Goal: Use online tool/utility

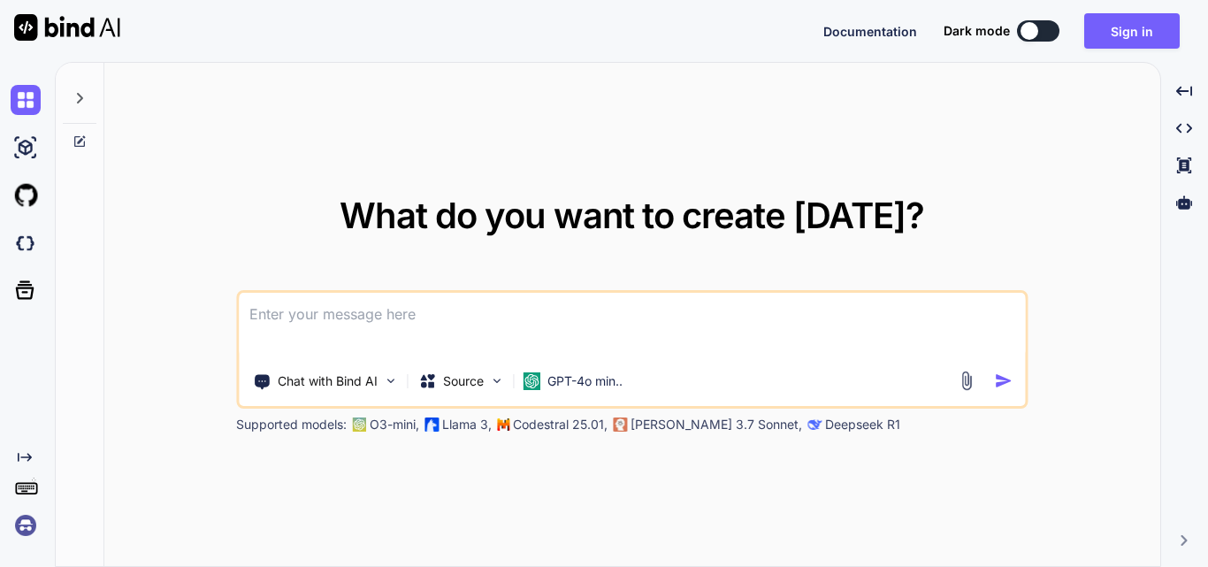
click at [413, 301] on textarea at bounding box center [632, 325] width 786 height 65
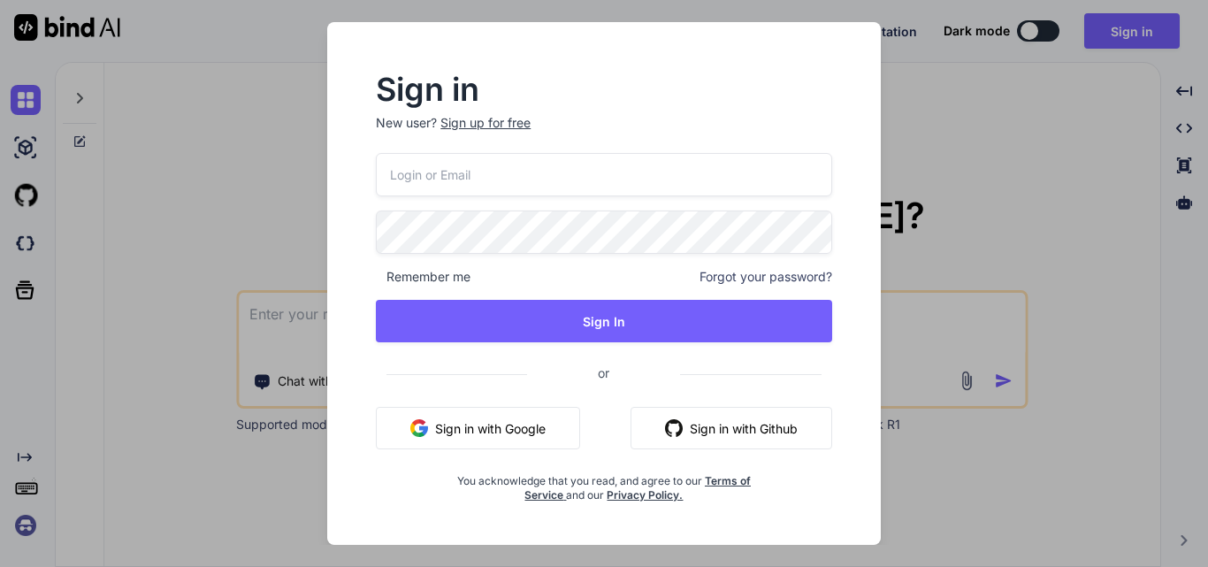
click at [730, 287] on div "Remember me Forgot your password? Sign In or Sign in with Google Sign in with G…" at bounding box center [604, 327] width 456 height 349
click at [480, 122] on div "Sign up for free" at bounding box center [485, 123] width 90 height 18
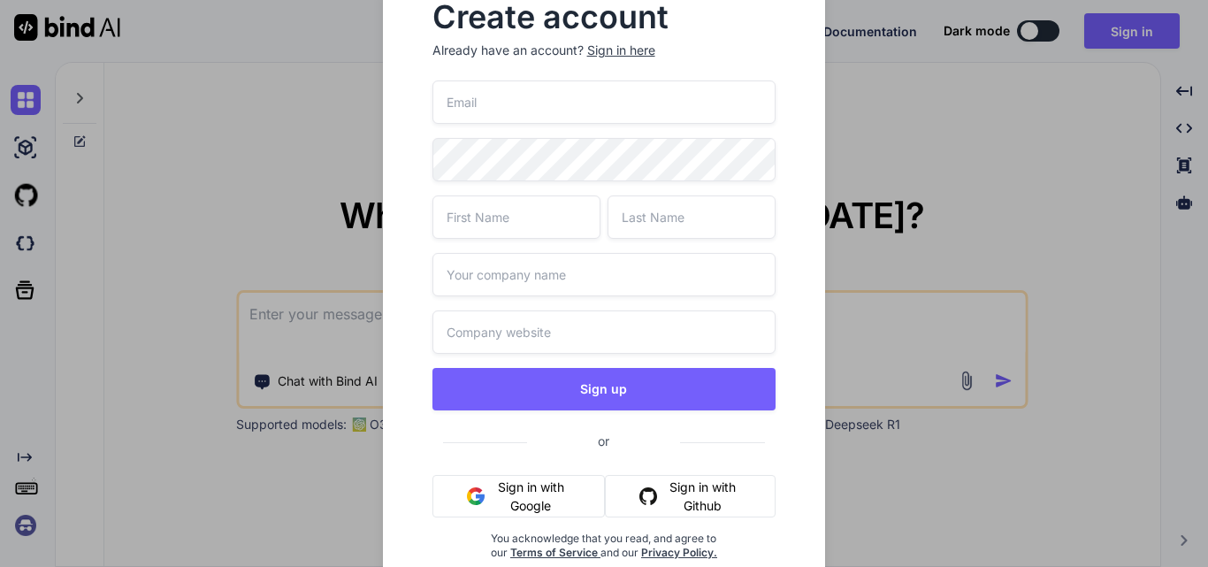
click at [509, 339] on input "text" at bounding box center [604, 331] width 344 height 43
paste input "[URL][DOMAIN_NAME][DATE]"
type input "[URL][DOMAIN_NAME][DATE]"
click at [507, 298] on div "[URL][DOMAIN_NAME][DATE] Sign up or Sign in with Google Sign in with Github You…" at bounding box center [604, 341] width 344 height 522
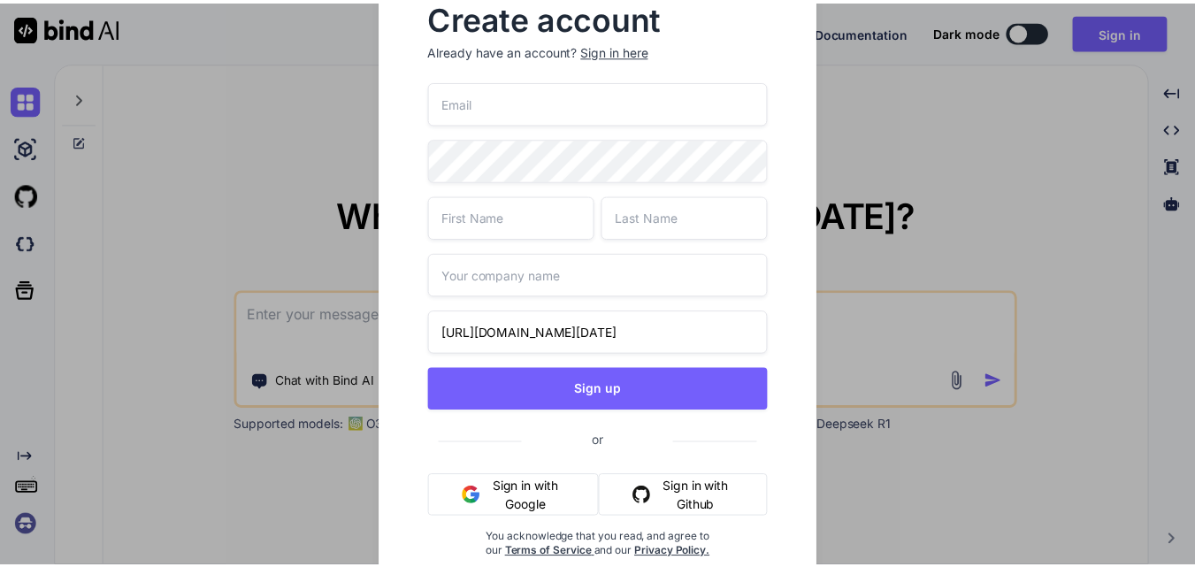
scroll to position [0, 0]
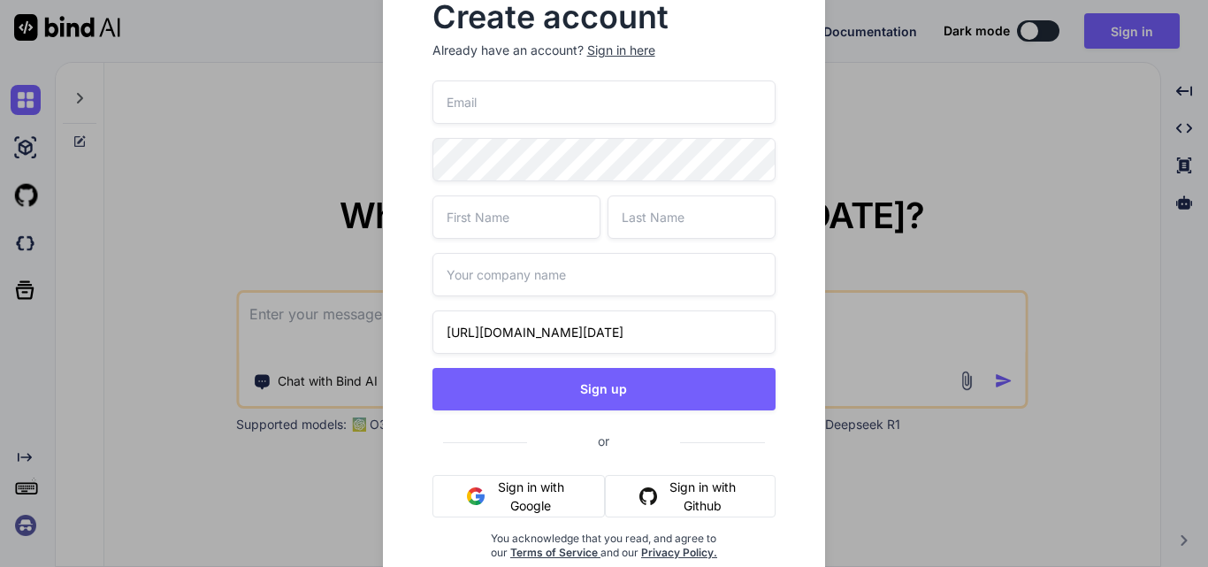
click at [502, 285] on input "text" at bounding box center [604, 274] width 344 height 43
type input "Wipro"
click at [510, 209] on input "text" at bounding box center [516, 216] width 168 height 43
type input "Upendra"
type input "Sahi"
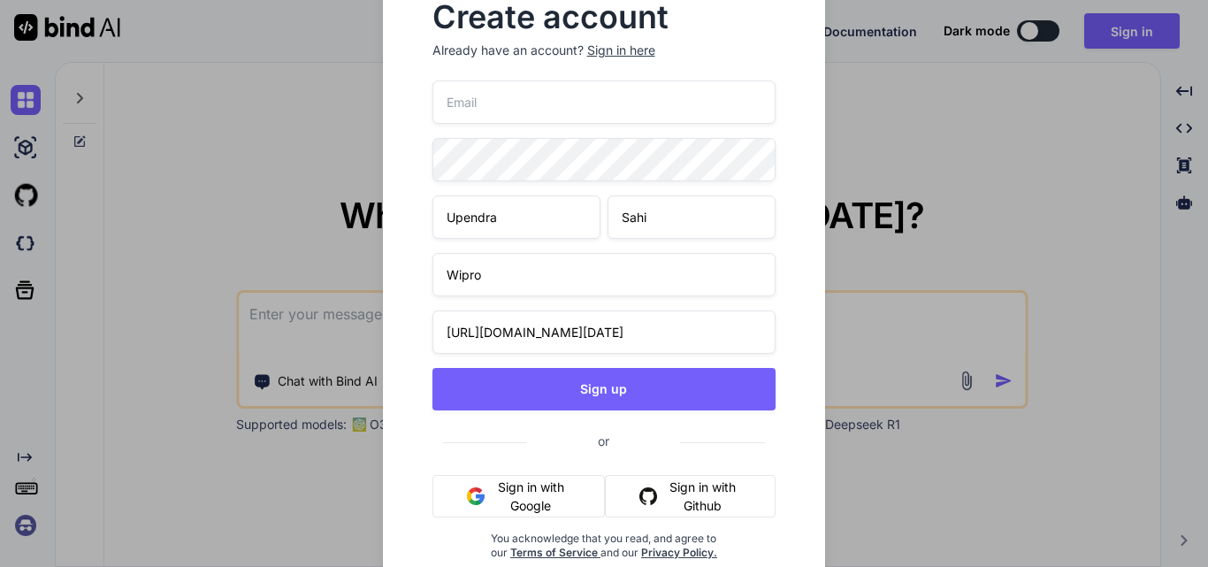
click at [618, 98] on input "email" at bounding box center [604, 101] width 344 height 43
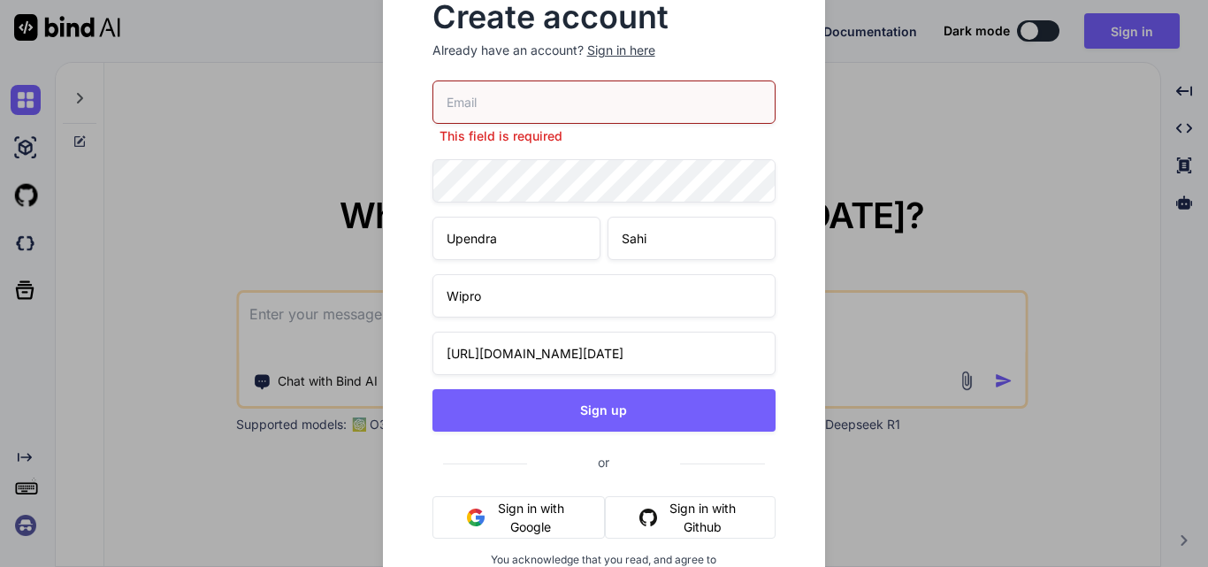
click at [482, 106] on input "email" at bounding box center [604, 101] width 344 height 43
paste input "[EMAIL_ADDRESS][DOMAIN_NAME]"
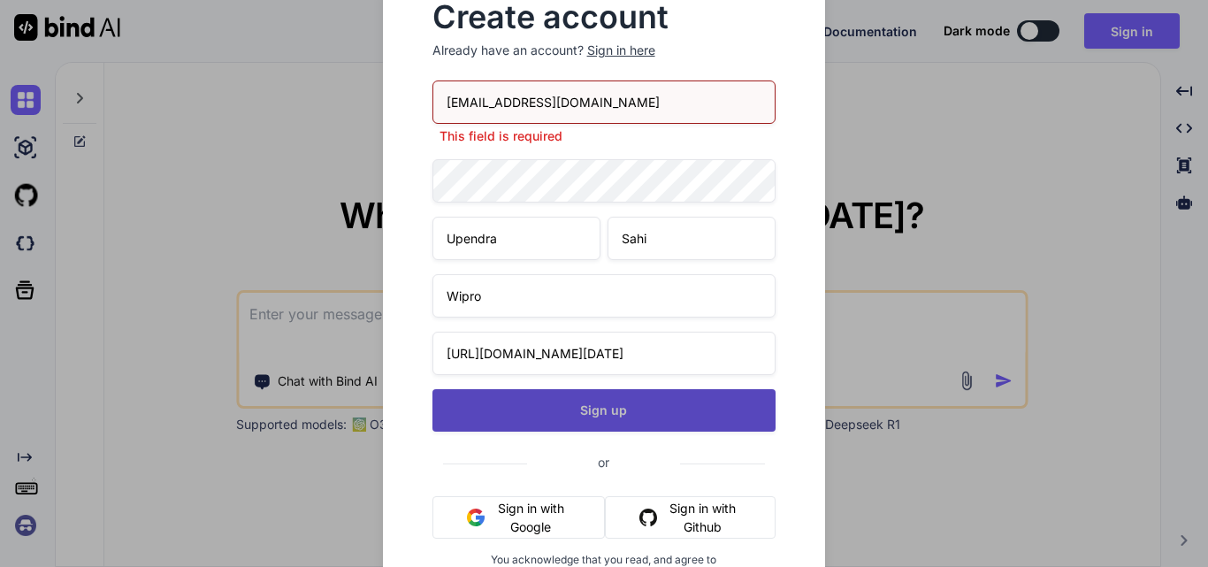
type input "[EMAIL_ADDRESS][DOMAIN_NAME]"
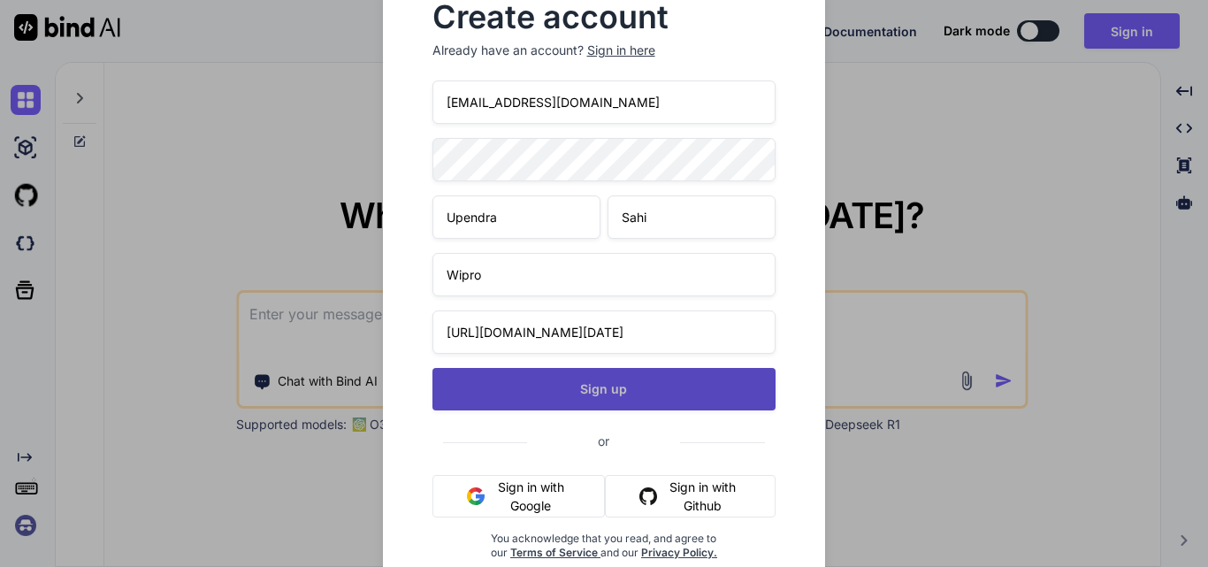
click at [559, 405] on button "Sign up" at bounding box center [604, 389] width 344 height 42
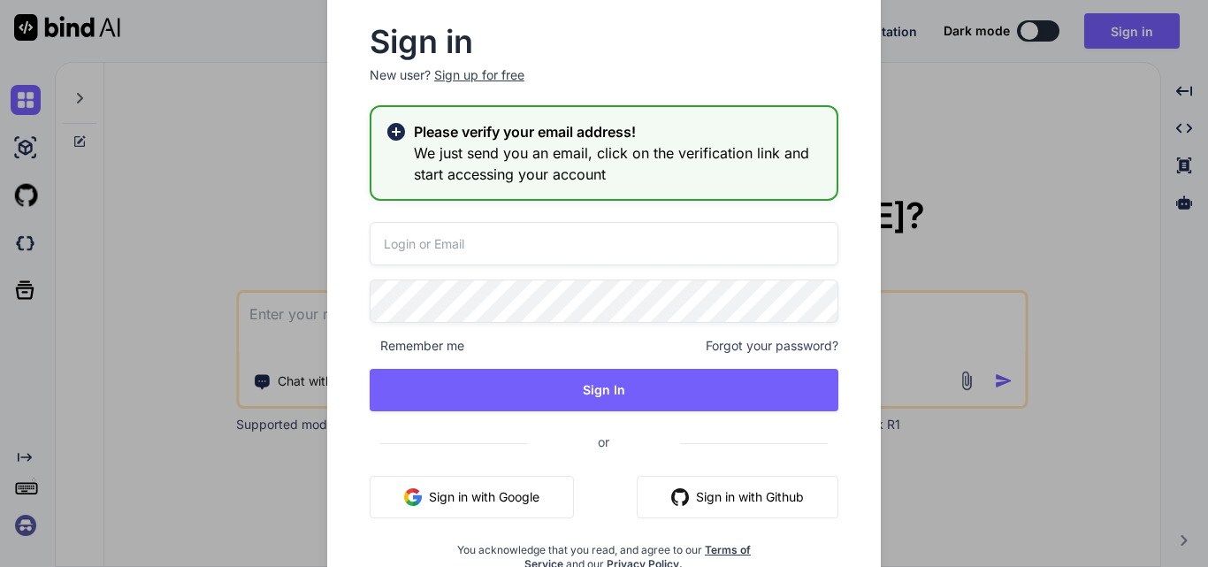
click at [481, 245] on input "email" at bounding box center [604, 243] width 469 height 43
paste input "[EMAIL_ADDRESS][DOMAIN_NAME]"
type input "[EMAIL_ADDRESS][DOMAIN_NAME]"
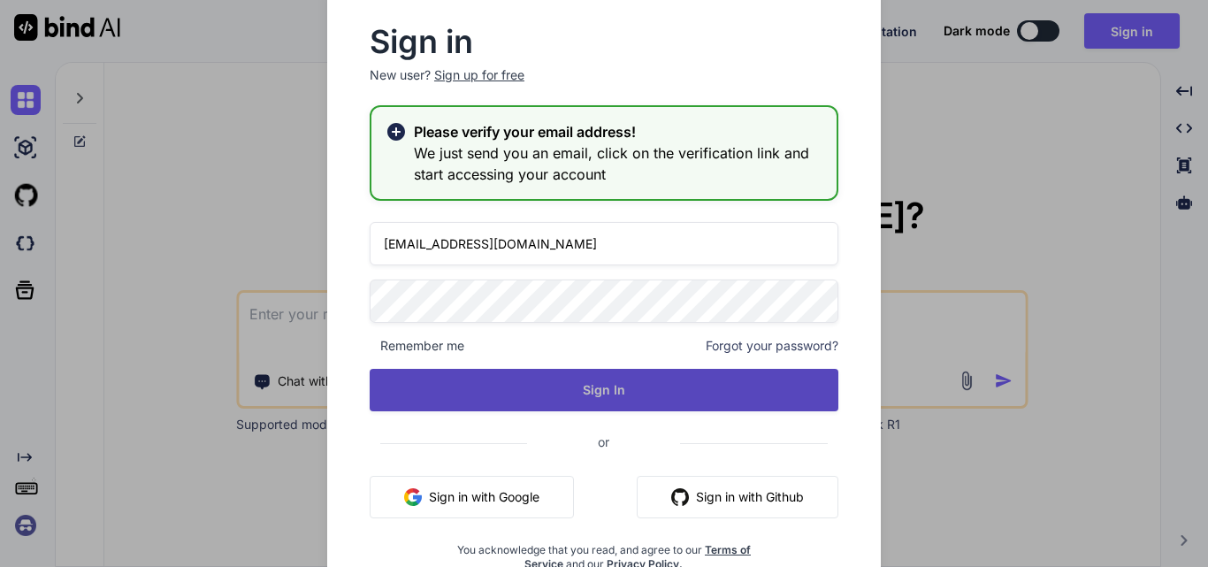
click at [629, 401] on button "Sign In" at bounding box center [604, 390] width 469 height 42
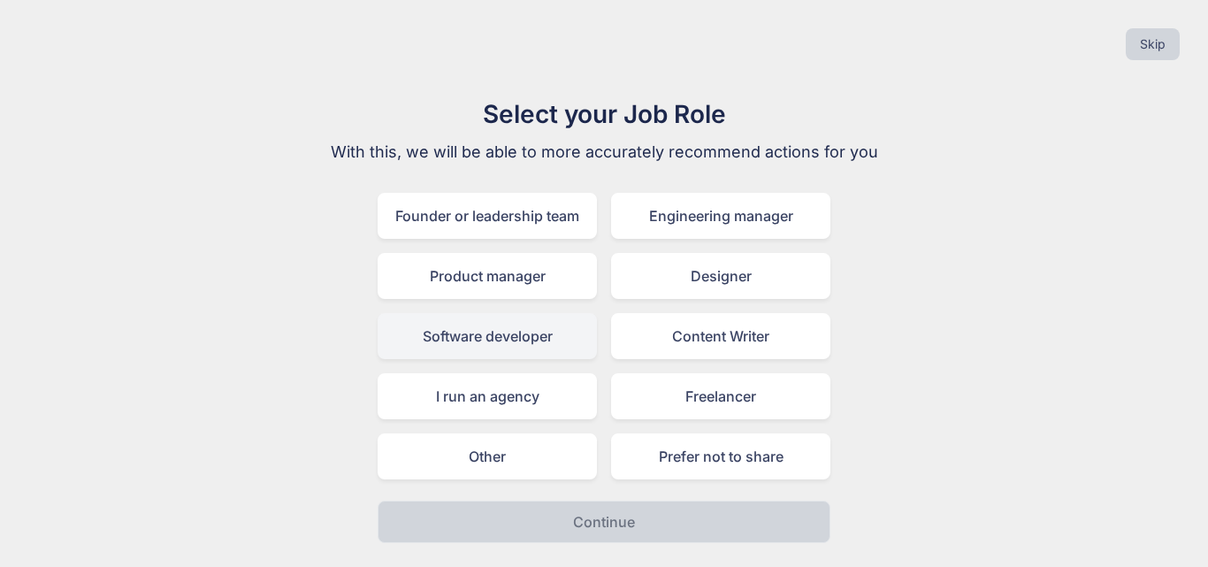
click at [469, 345] on div "Software developer" at bounding box center [487, 336] width 219 height 46
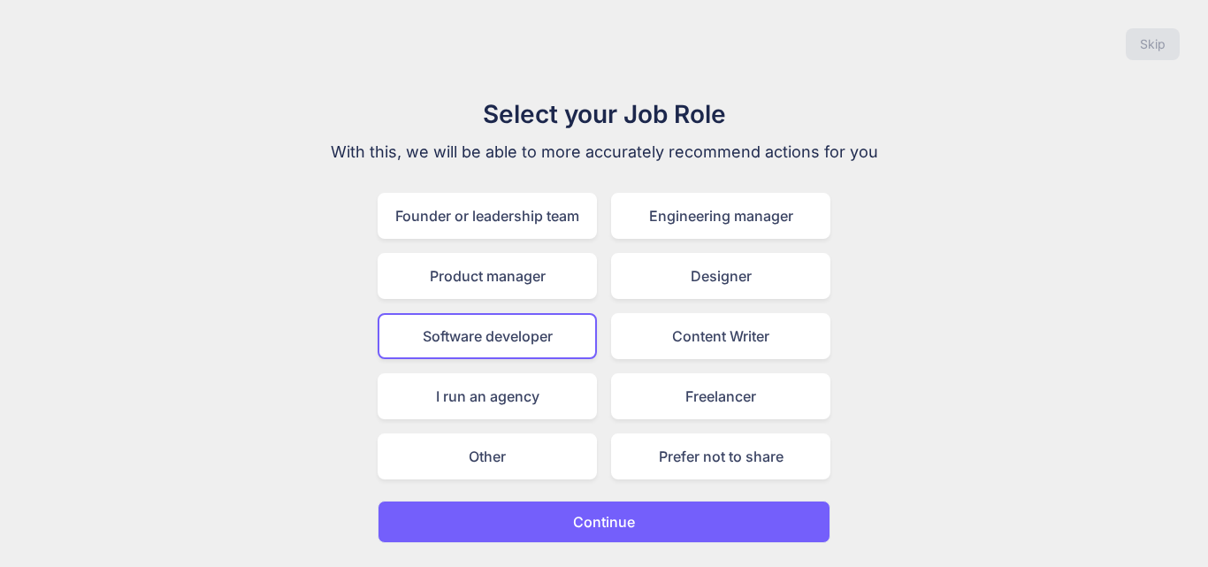
click at [594, 530] on p "Continue" at bounding box center [604, 521] width 62 height 21
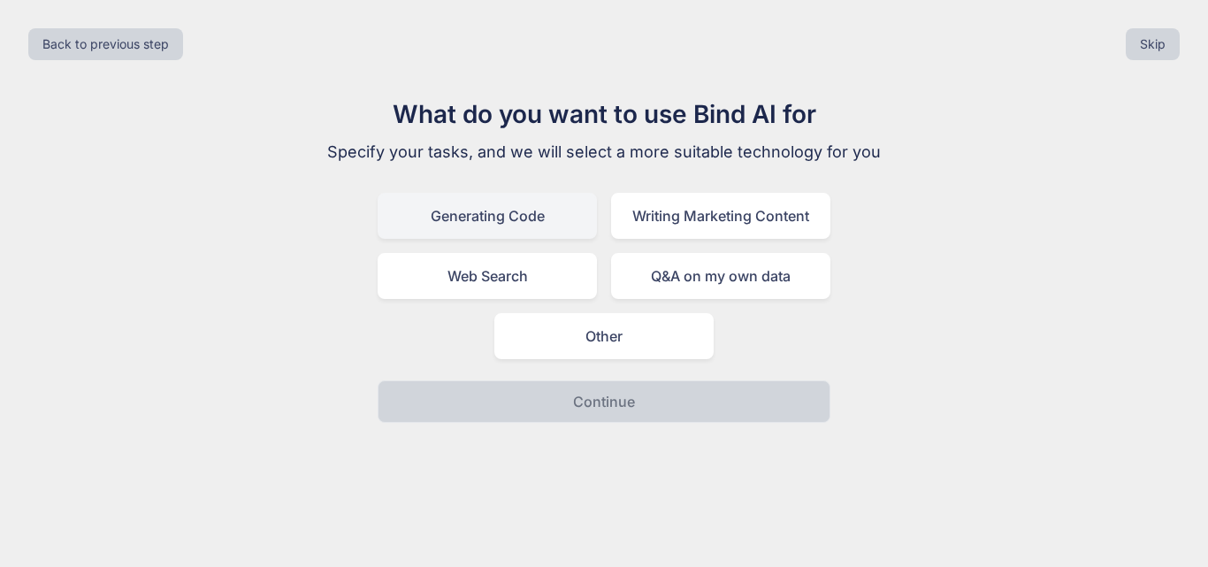
click at [463, 229] on div "Generating Code" at bounding box center [487, 216] width 219 height 46
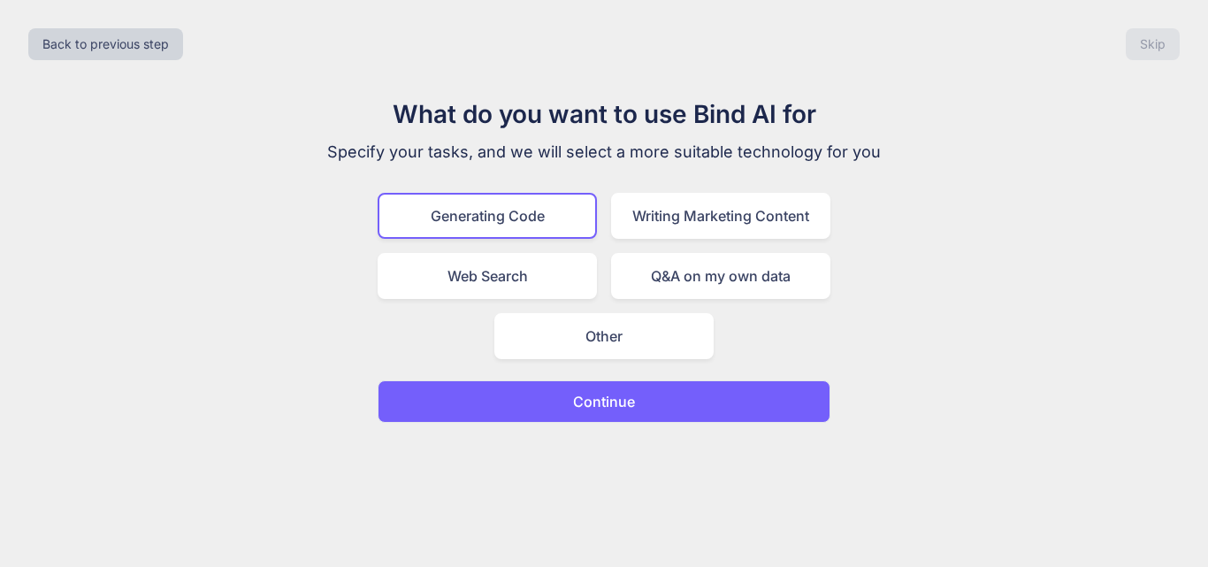
click at [563, 402] on button "Continue" at bounding box center [604, 401] width 453 height 42
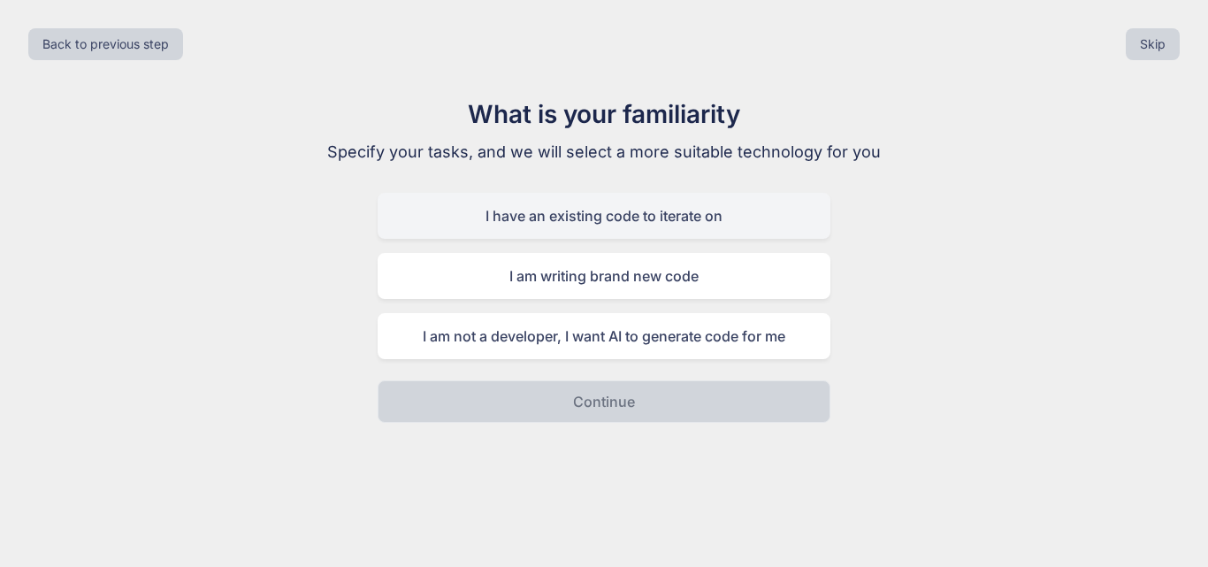
click at [530, 217] on div "I have an existing code to iterate on" at bounding box center [604, 216] width 453 height 46
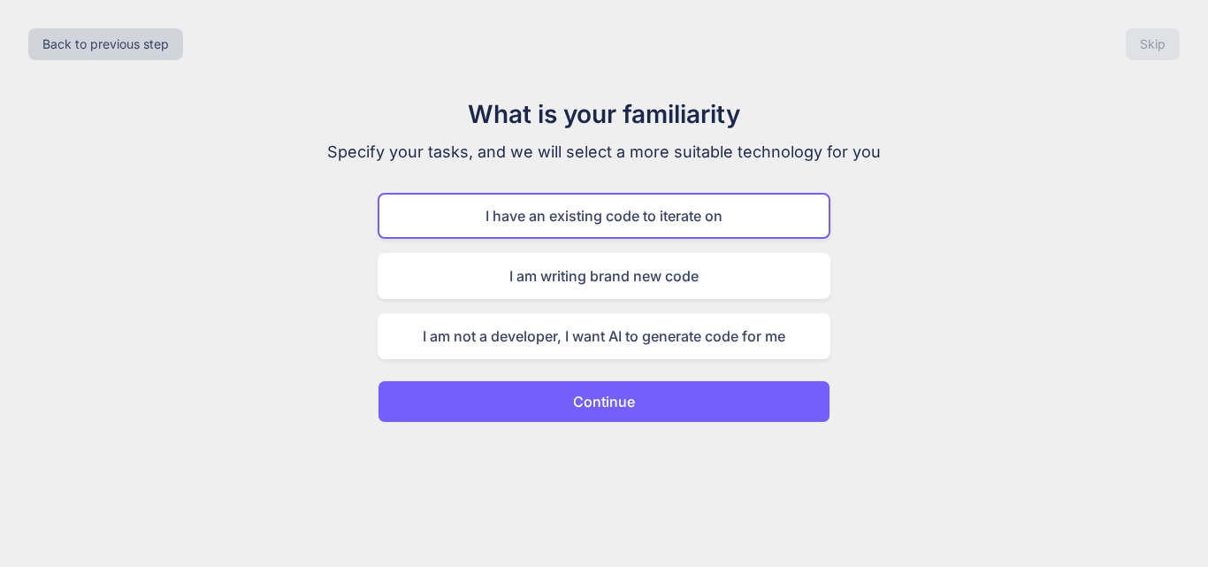
click at [572, 401] on button "Continue" at bounding box center [604, 401] width 453 height 42
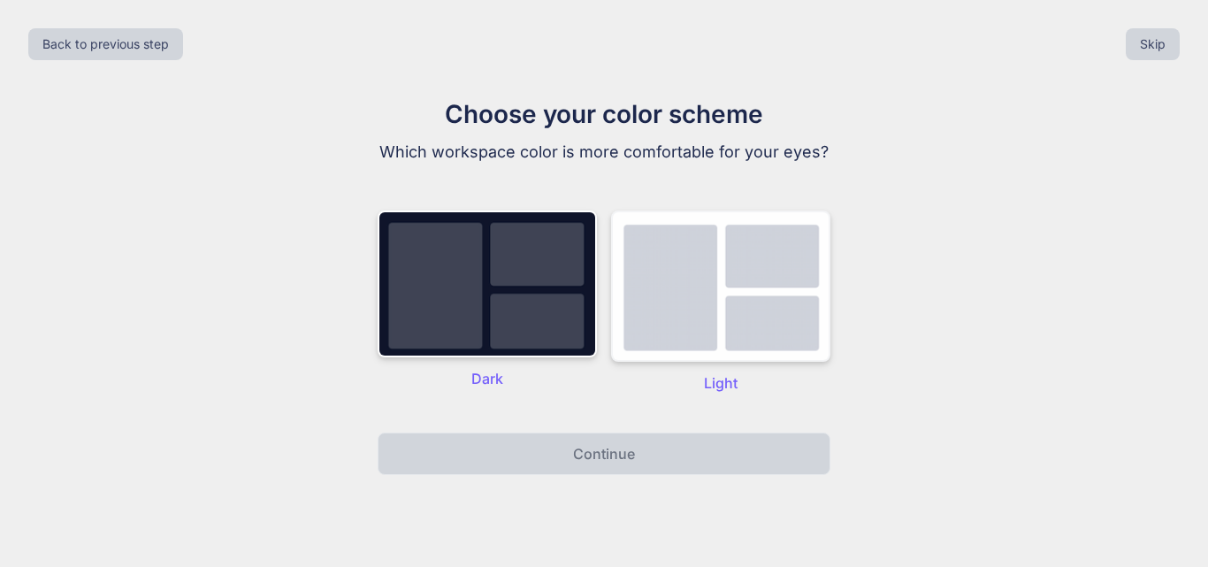
click at [680, 340] on img at bounding box center [720, 285] width 219 height 151
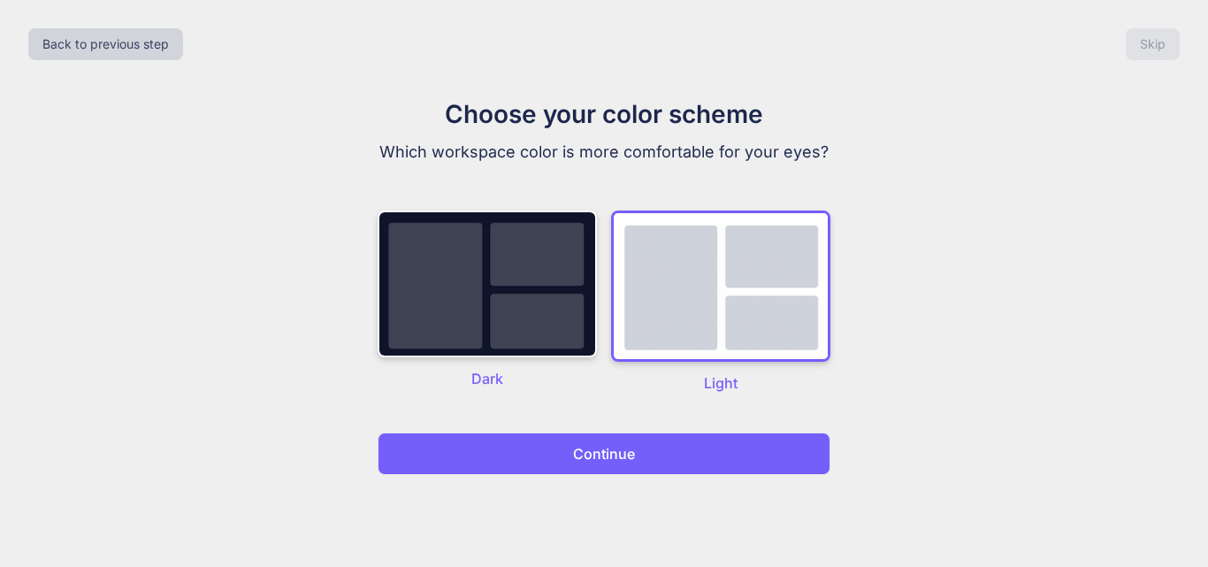
click at [627, 469] on button "Continue" at bounding box center [604, 453] width 453 height 42
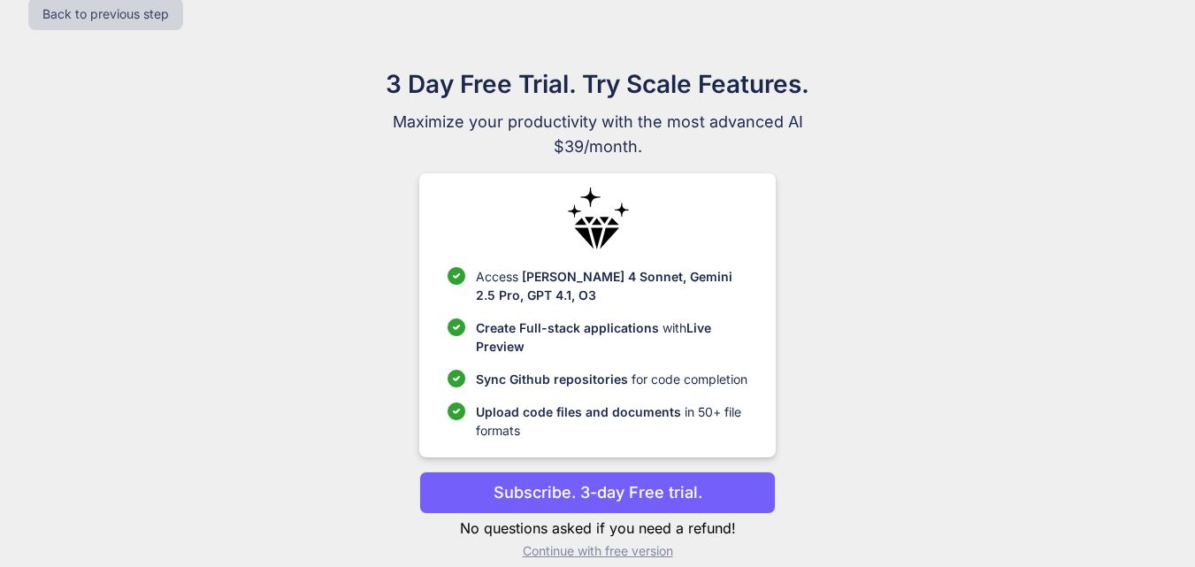
scroll to position [51, 0]
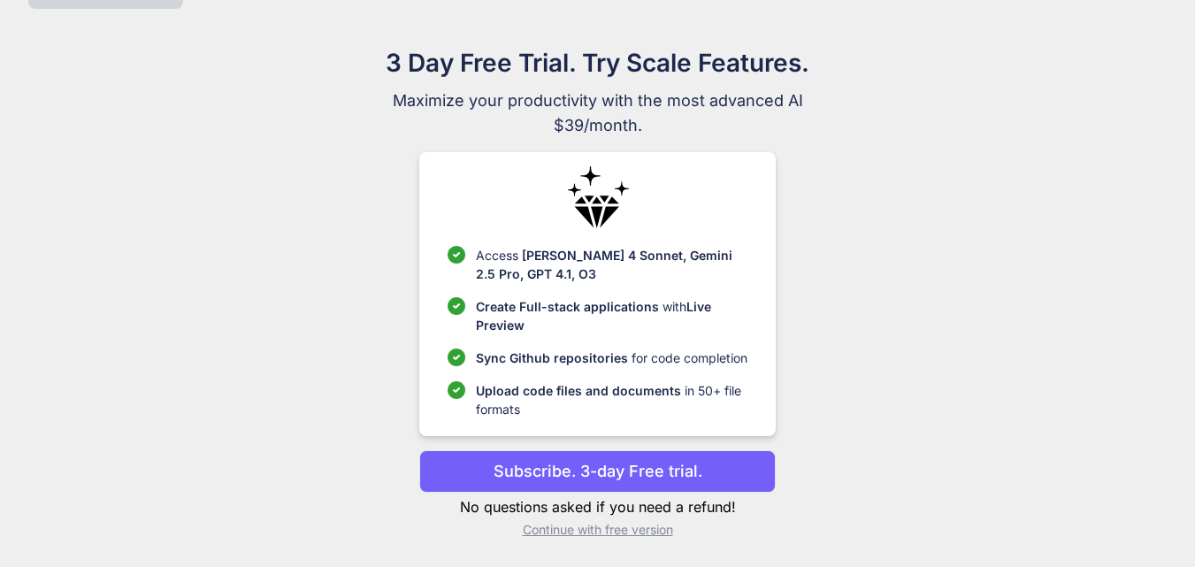
click at [533, 524] on p "Continue with free version" at bounding box center [597, 530] width 356 height 18
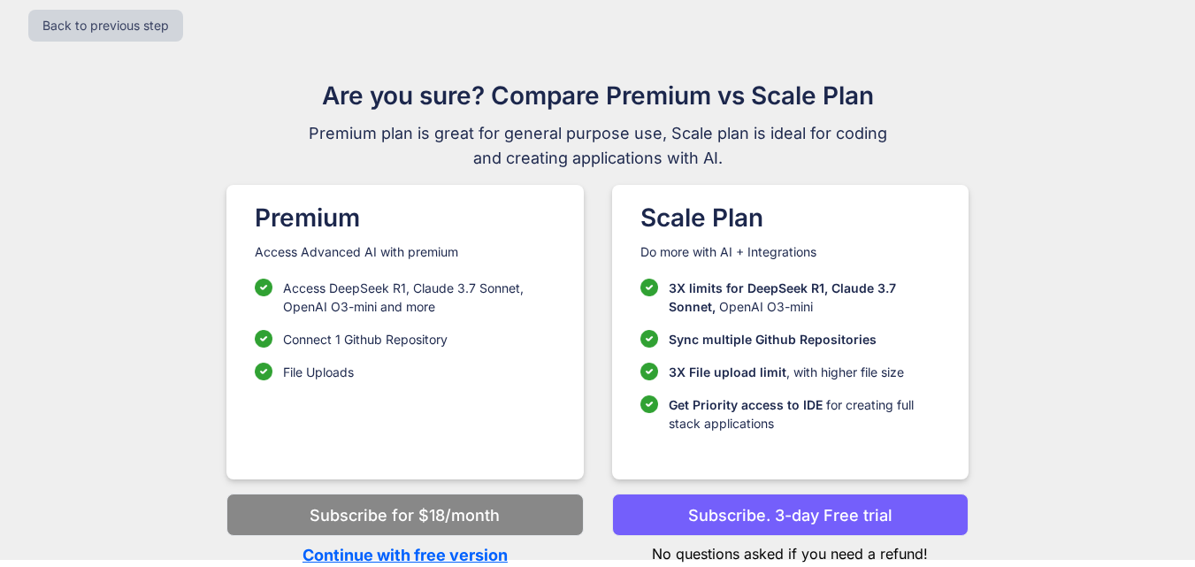
click at [339, 562] on p "Continue with free version" at bounding box center [404, 555] width 356 height 24
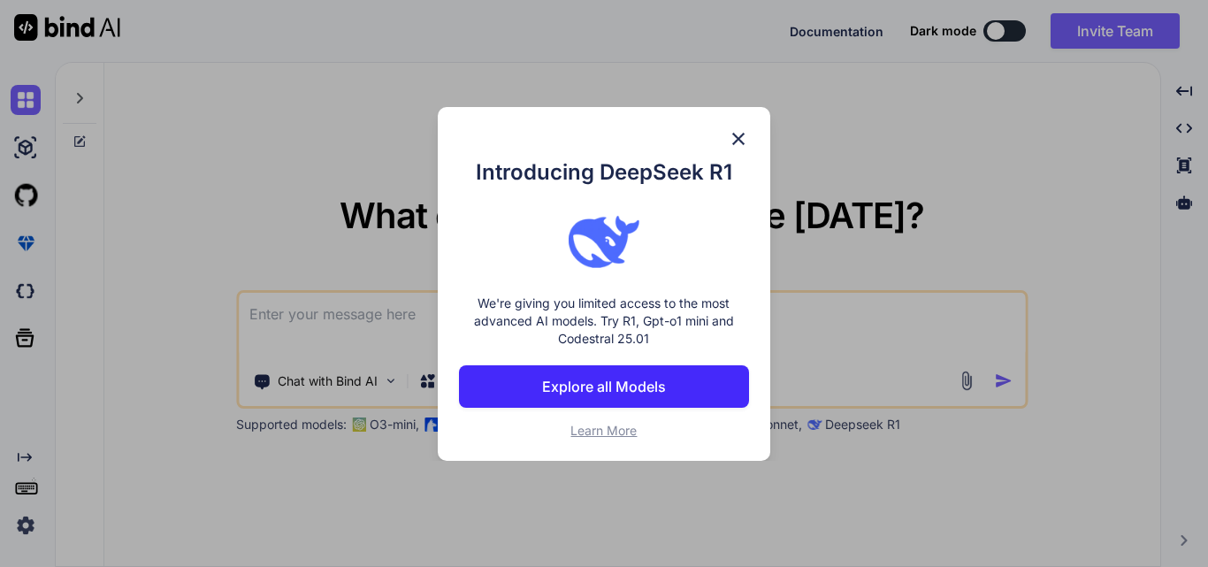
click at [738, 142] on img at bounding box center [738, 138] width 21 height 21
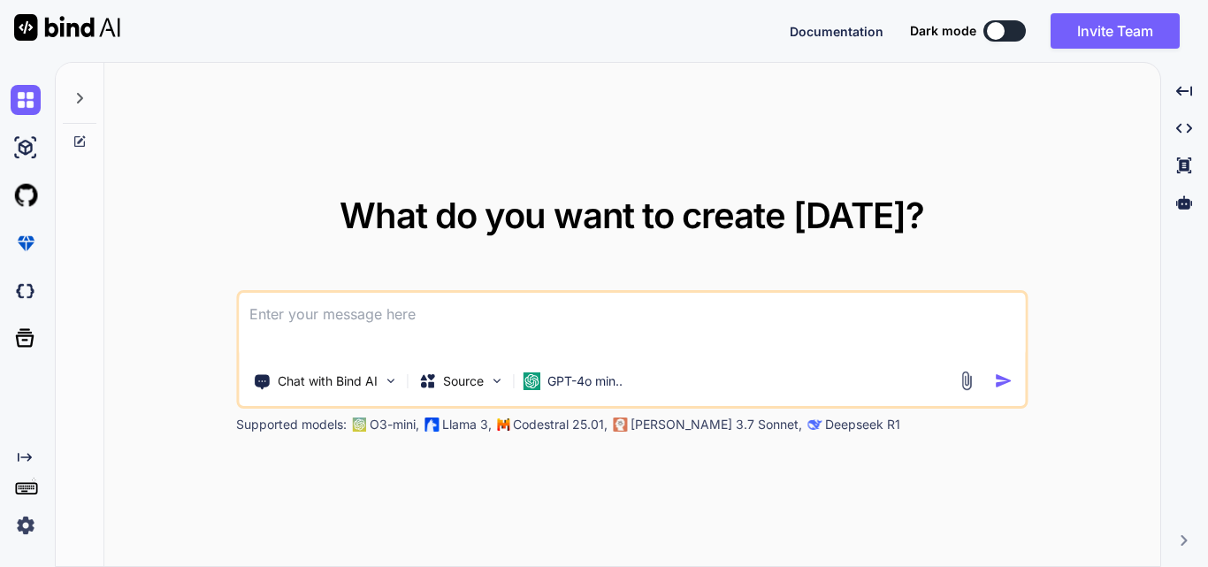
click at [367, 322] on textarea at bounding box center [632, 325] width 786 height 65
click at [339, 318] on textarea at bounding box center [632, 325] width 786 height 65
paste textarea "<div class="tdCommonPaddingw2form-1" style="width: 100%;"> <div class="inputWit…"
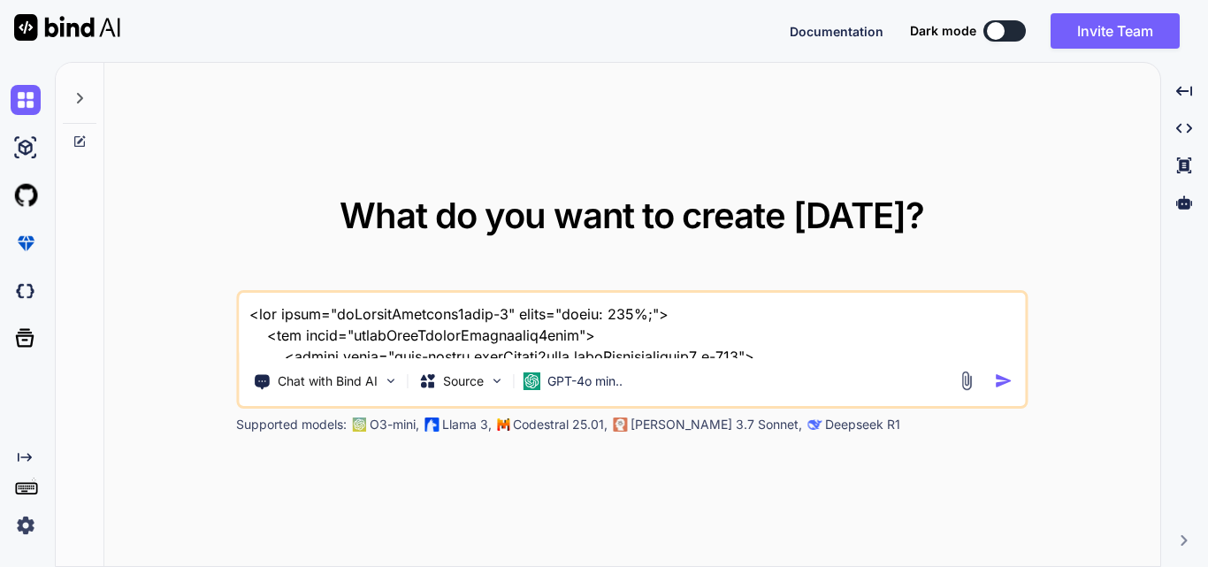
scroll to position [1000, 0]
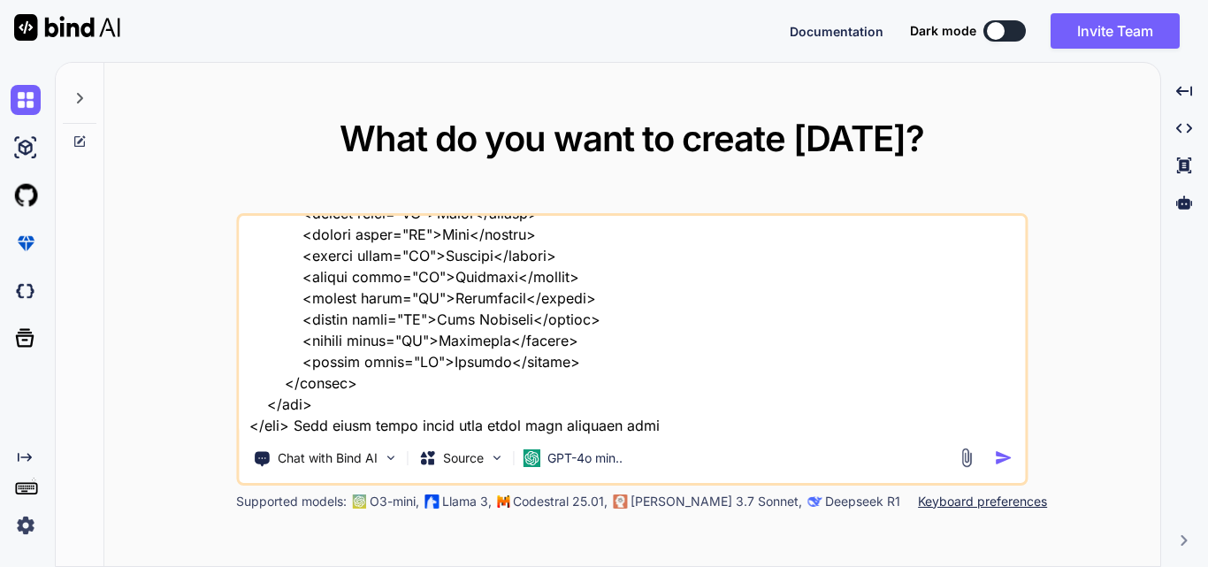
type textarea "<div class="tdCommonPaddingw2form-1" style="width: 100%;"> <div class="inputWit…"
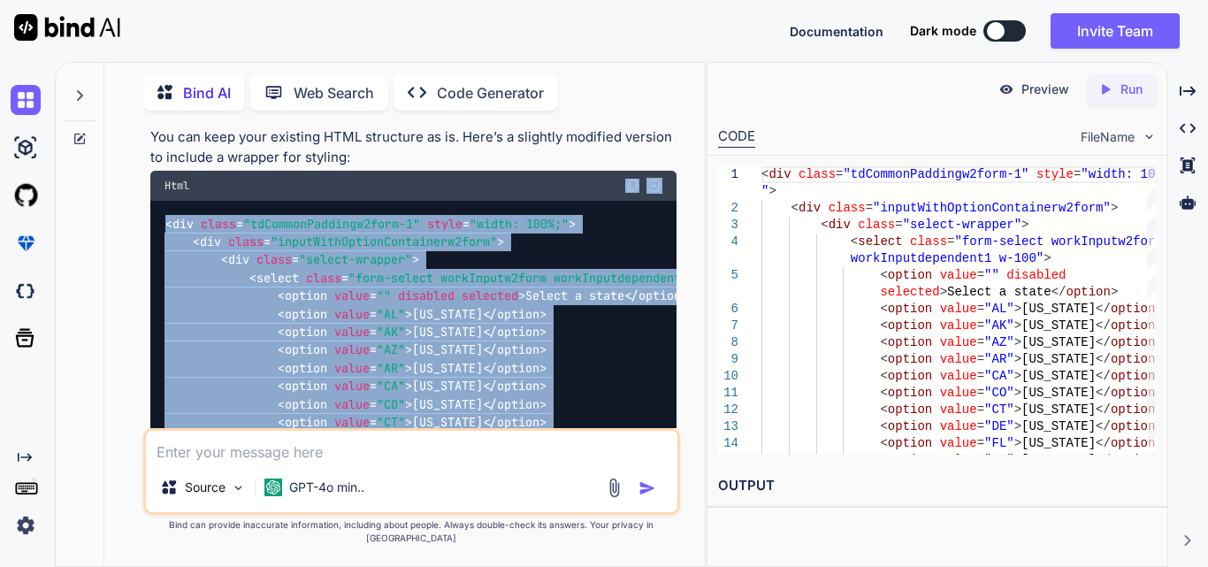
scroll to position [790, 0]
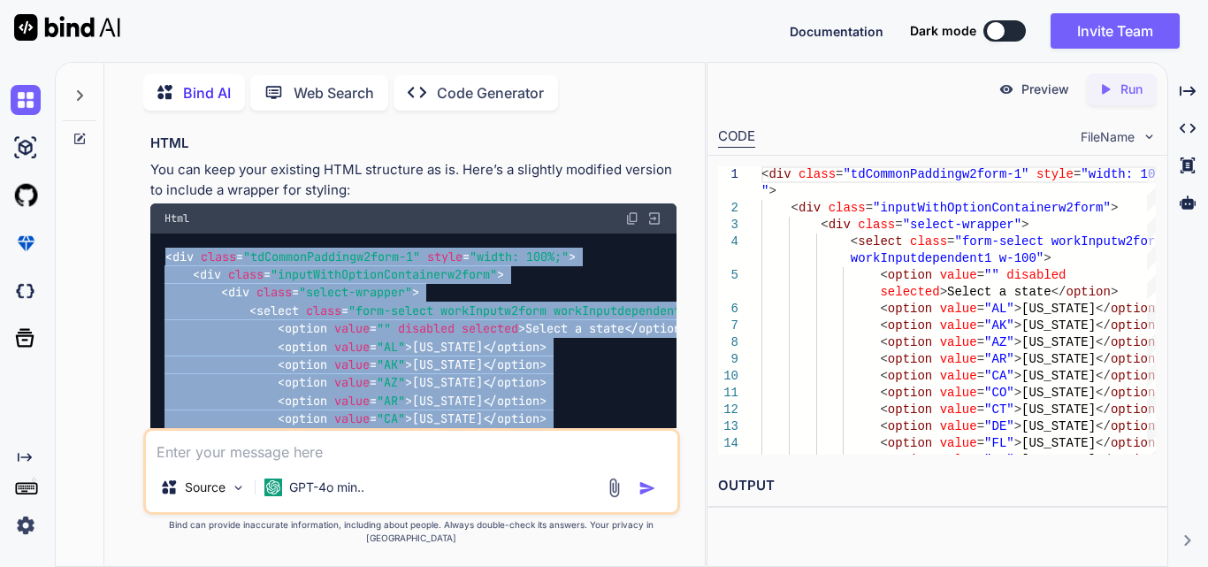
drag, startPoint x: 220, startPoint y: 238, endPoint x: 164, endPoint y: 235, distance: 56.7
copy code "< div class = "tdCommonPaddingw2form-1" style = "width: 100%;" > < div class = …"
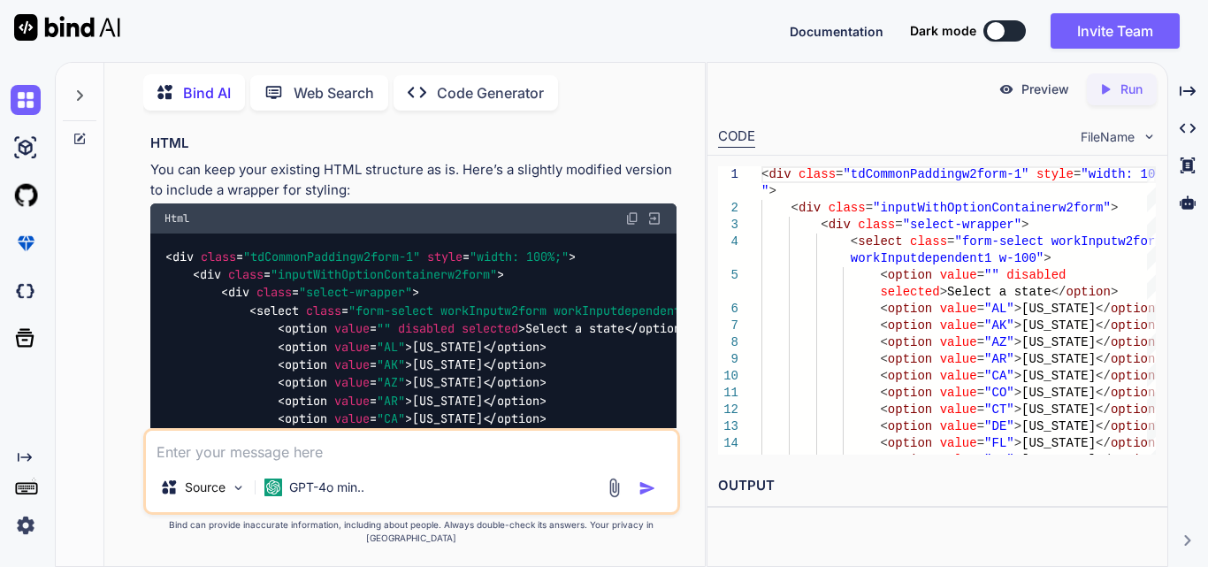
click at [256, 461] on textarea at bounding box center [412, 447] width 532 height 32
paste textarea "<div class="tdCommonPaddingw2form-1" style="width: 100%;"> <div class="inputWit…"
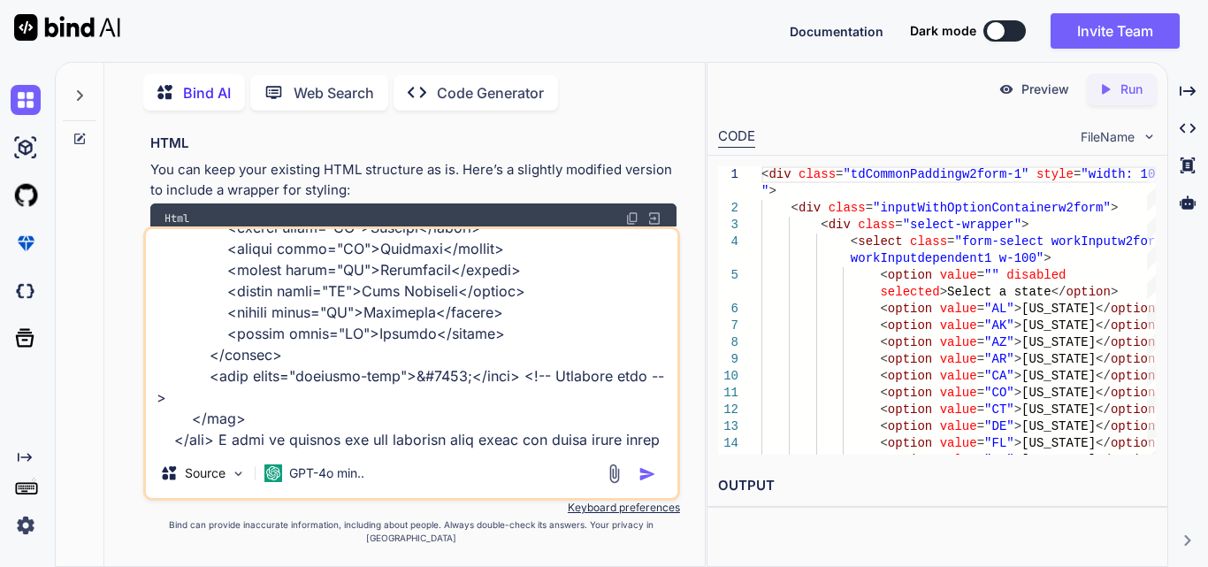
scroll to position [1106, 0]
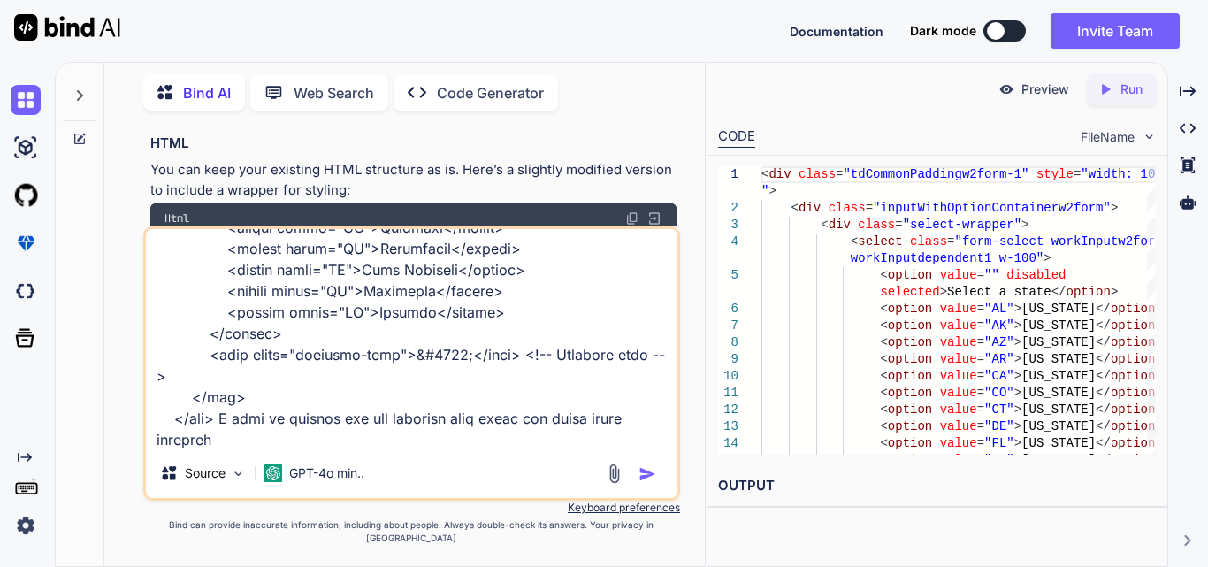
click at [448, 429] on textarea at bounding box center [412, 338] width 532 height 219
click at [259, 448] on textarea at bounding box center [412, 338] width 532 height 219
type textarea "<div class="tdCommonPaddingw2form-1" style="width: 100%;"> <div class="inputWit…"
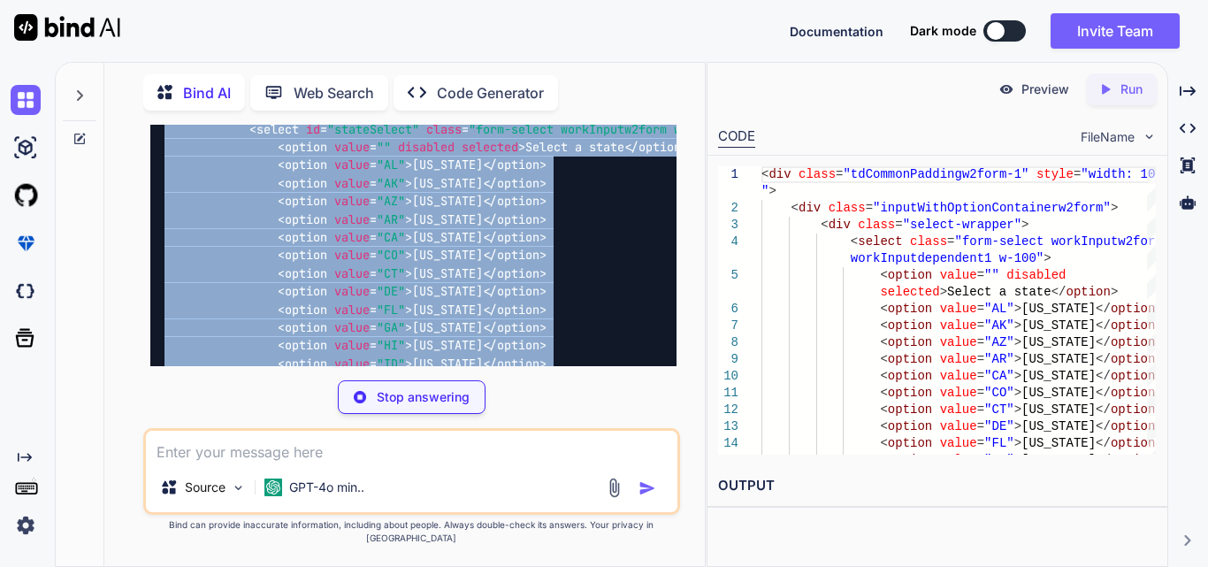
scroll to position [3720, 0]
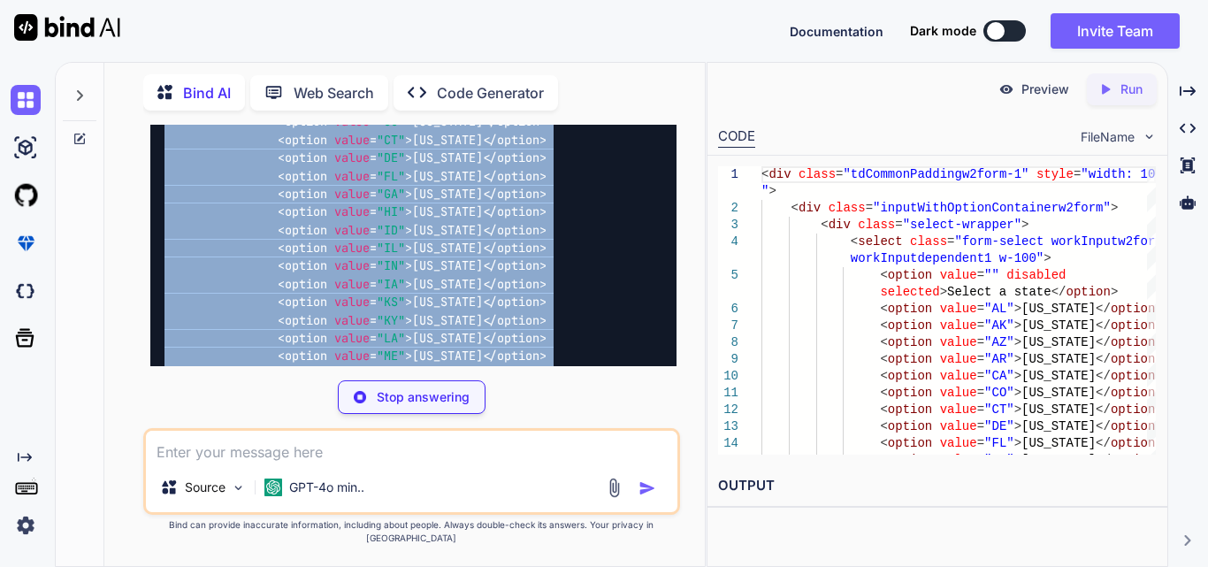
drag, startPoint x: 216, startPoint y: 317, endPoint x: 150, endPoint y: 215, distance: 120.9
click at [150, 215] on div "< div class = "tdCommonPaddingw2form-1" style = "width: 100%;" > < div class = …" at bounding box center [413, 474] width 526 height 1110
copy code "< div class = "tdCommonPaddingw2form-1" style = "width: 100%;" > < div class = …"
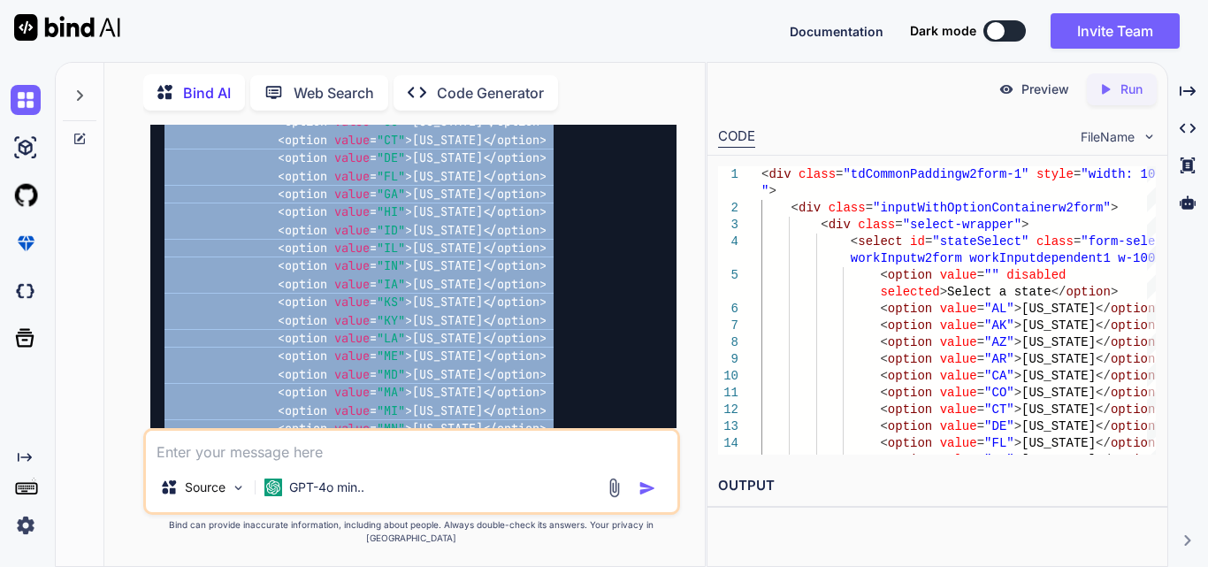
copy code "< div class = "tdCommonPaddingw2form-1" style = "width: 100%;" > < div class = …"
